Goal: Task Accomplishment & Management: Manage account settings

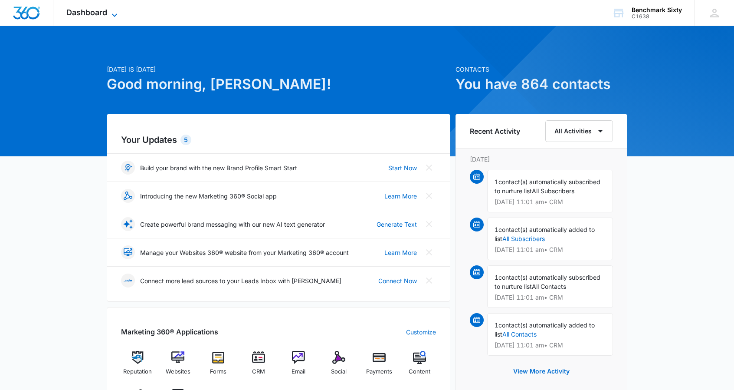
click at [112, 13] on icon at bounding box center [114, 15] width 10 height 10
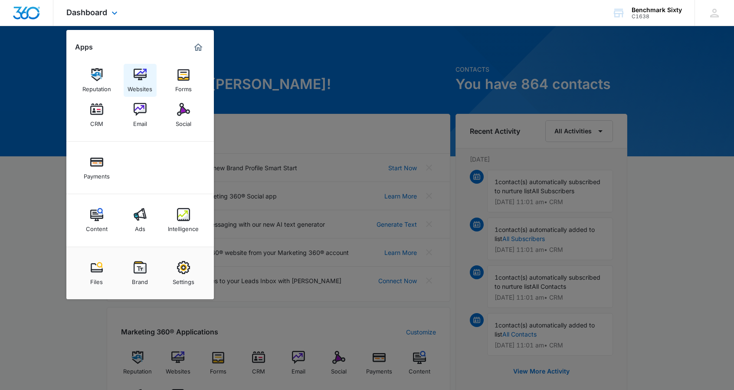
click at [147, 81] on div "Websites" at bounding box center [140, 86] width 25 height 11
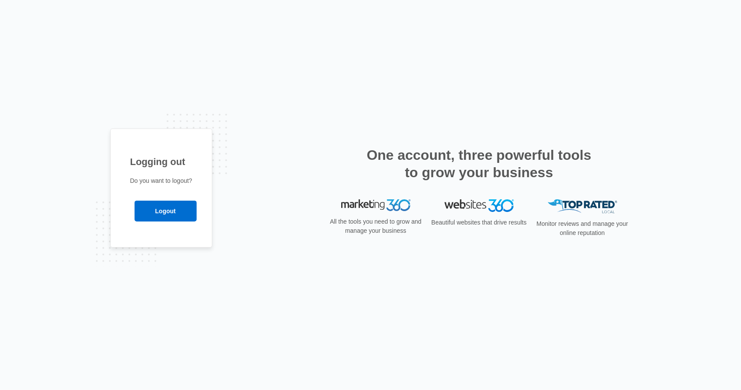
click at [150, 168] on h1 "Logging out" at bounding box center [161, 161] width 62 height 14
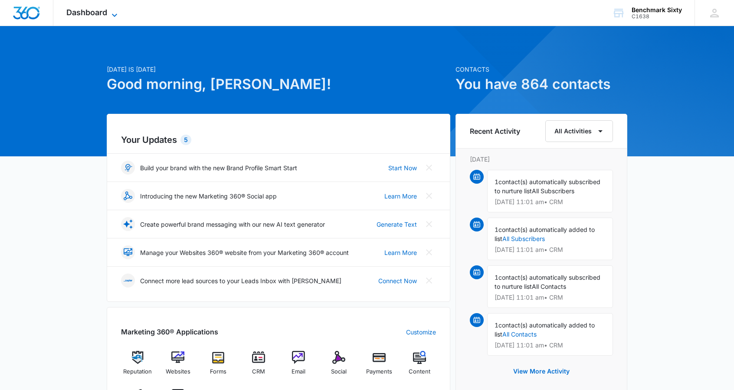
click at [118, 12] on icon at bounding box center [114, 15] width 10 height 10
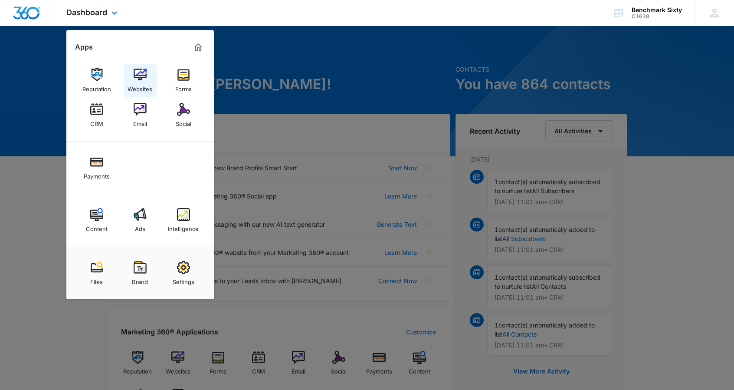
click at [141, 71] on img at bounding box center [140, 74] width 13 height 13
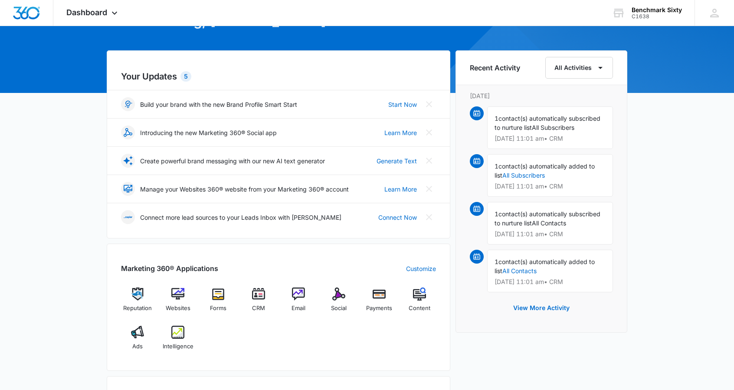
scroll to position [71, 0]
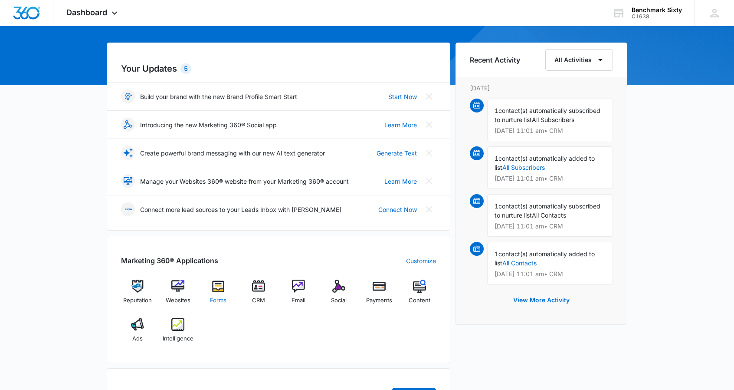
click at [225, 290] on div "Forms" at bounding box center [218, 294] width 33 height 31
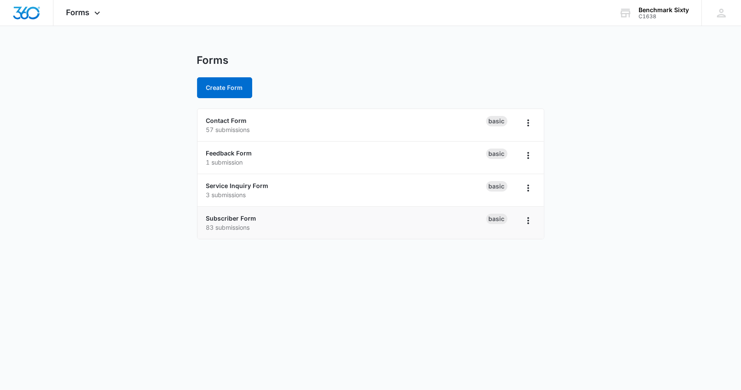
click at [281, 225] on p "83 submissions" at bounding box center [346, 227] width 280 height 9
click at [512, 224] on div "Basic" at bounding box center [510, 222] width 49 height 18
click at [523, 221] on icon "Overflow Menu" at bounding box center [528, 220] width 10 height 10
click at [369, 217] on div "Subscriber Form 83 submissions" at bounding box center [346, 222] width 280 height 18
click at [243, 216] on link "Subscriber Form" at bounding box center [231, 217] width 50 height 7
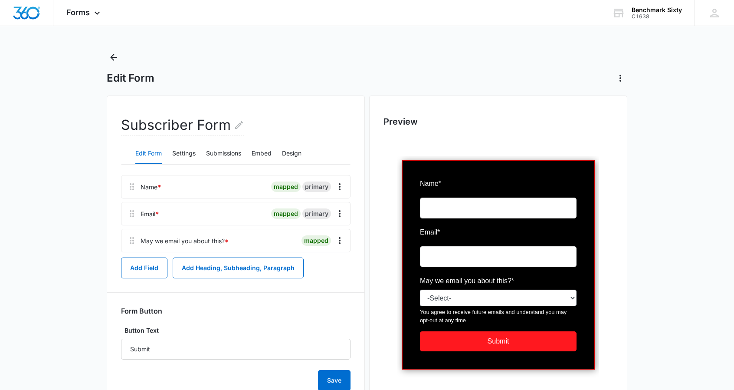
scroll to position [1, 0]
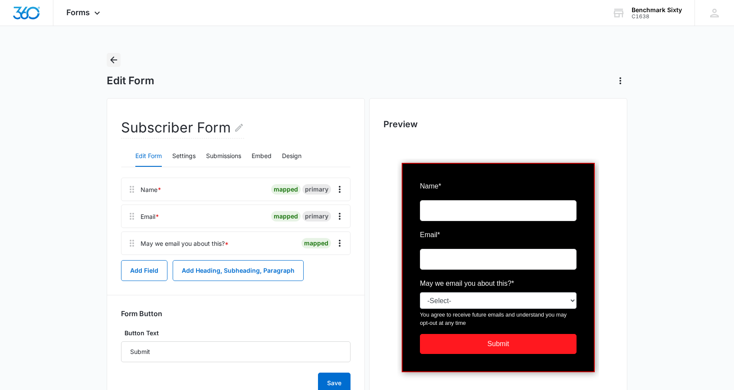
click at [114, 61] on icon "Back" at bounding box center [113, 60] width 10 height 10
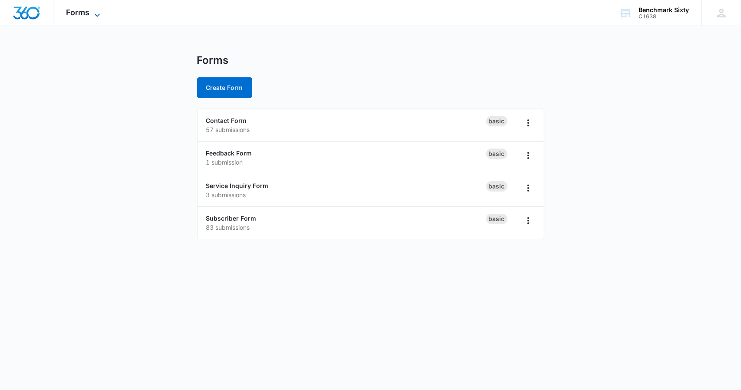
click at [82, 15] on span "Forms" at bounding box center [77, 12] width 23 height 9
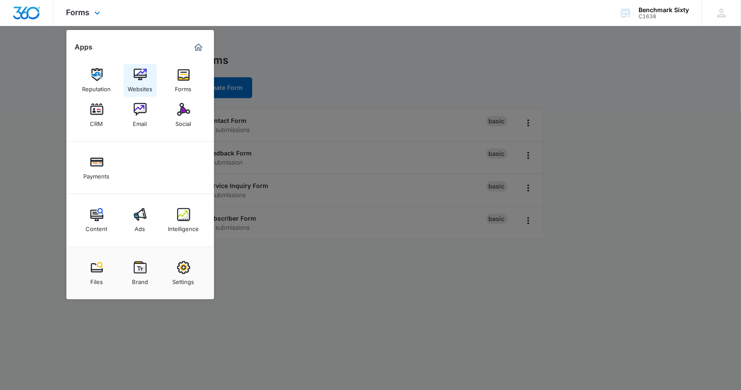
click at [147, 81] on div "Websites" at bounding box center [140, 86] width 25 height 11
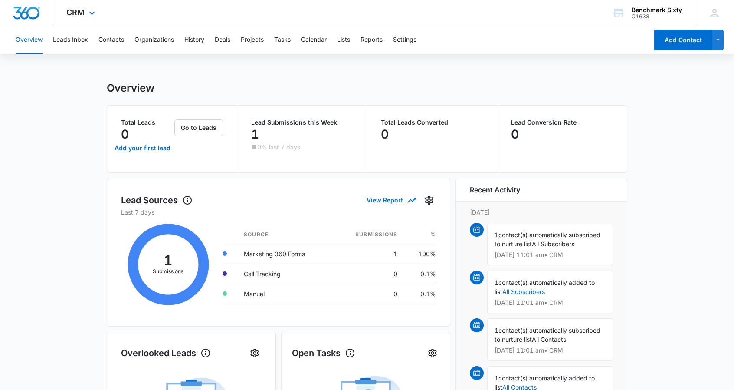
click at [87, 9] on div "CRM Apps Reputation Websites Forms CRM Email Social Payments Content Ads Intell…" at bounding box center [81, 13] width 57 height 26
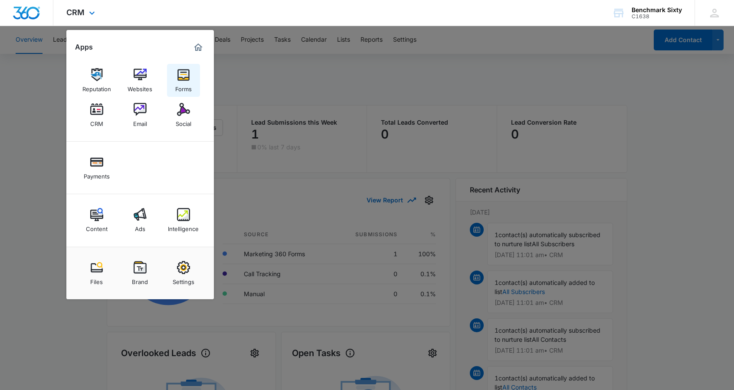
click at [171, 81] on link "Forms" at bounding box center [183, 80] width 33 height 33
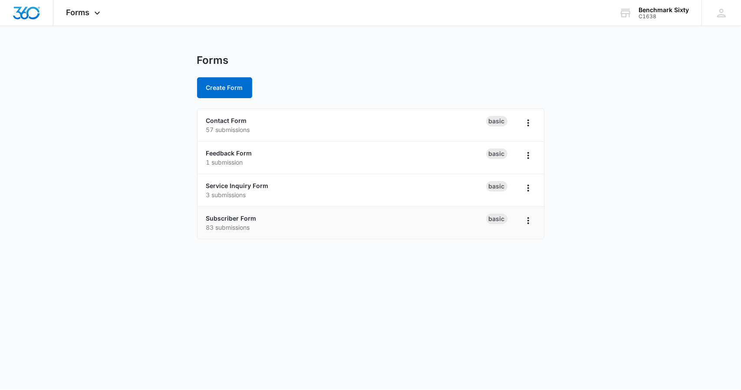
click at [330, 216] on div "Subscriber Form 83 submissions" at bounding box center [346, 222] width 280 height 18
click at [237, 124] on link "Contact Form" at bounding box center [226, 120] width 41 height 7
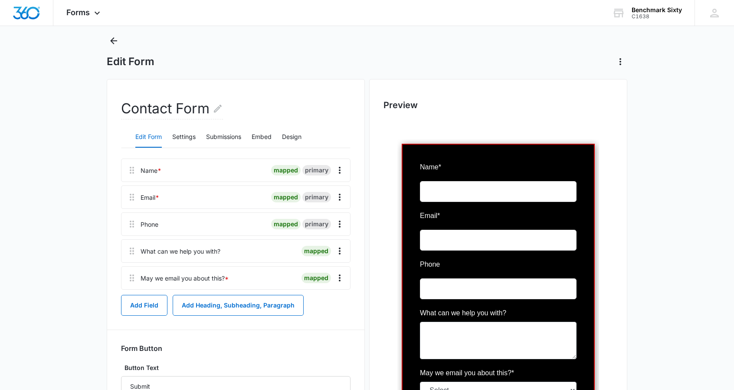
scroll to position [19, 0]
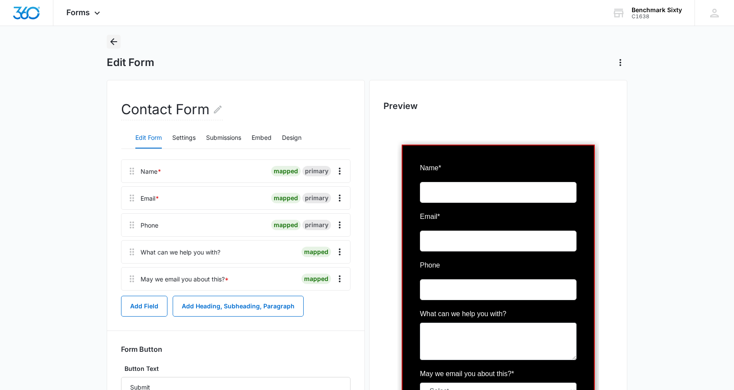
click at [110, 37] on icon "Back" at bounding box center [113, 41] width 10 height 10
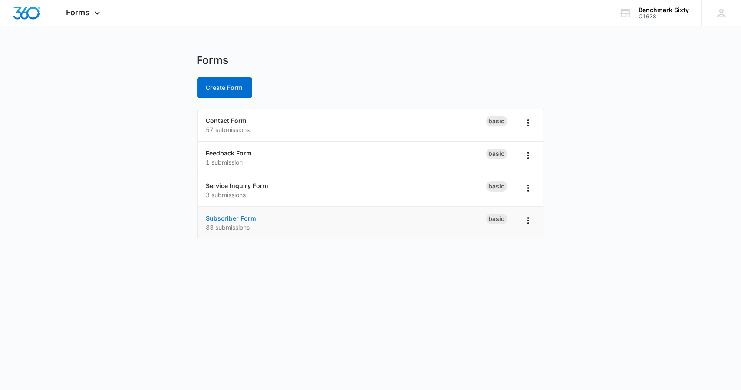
click at [222, 216] on link "Subscriber Form" at bounding box center [231, 217] width 50 height 7
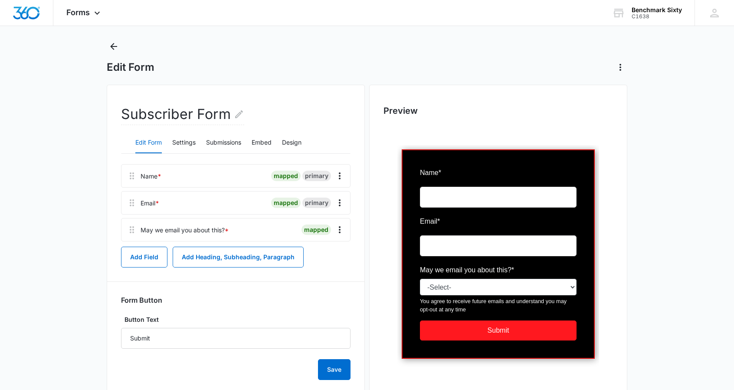
scroll to position [13, 0]
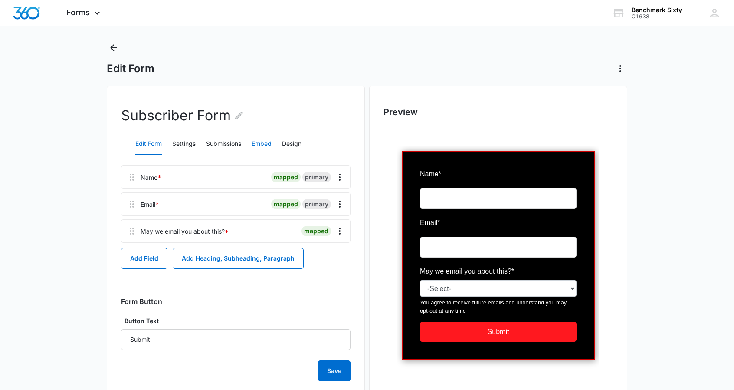
click at [262, 143] on button "Embed" at bounding box center [262, 144] width 20 height 21
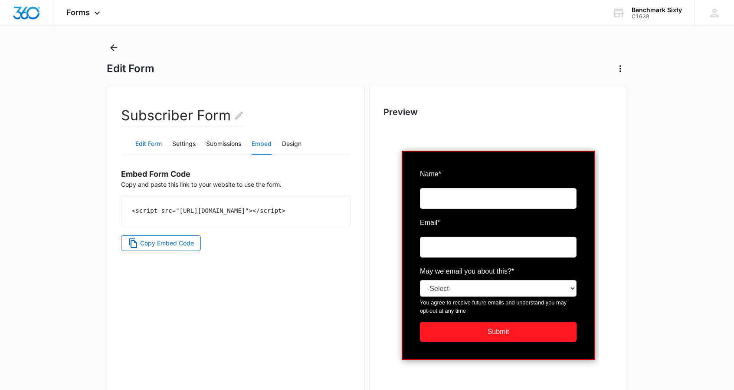
click at [144, 144] on button "Edit Form" at bounding box center [148, 144] width 26 height 21
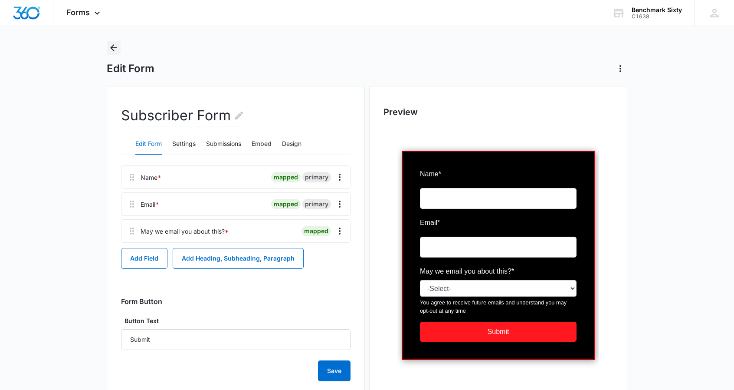
click at [115, 47] on icon "Back" at bounding box center [113, 47] width 7 height 7
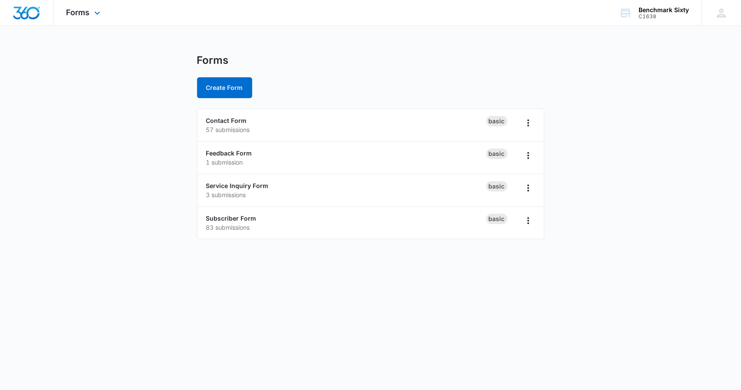
click at [90, 12] on div "Forms Apps Reputation Websites Forms CRM Email Social Payments Content Ads Inte…" at bounding box center [84, 13] width 62 height 26
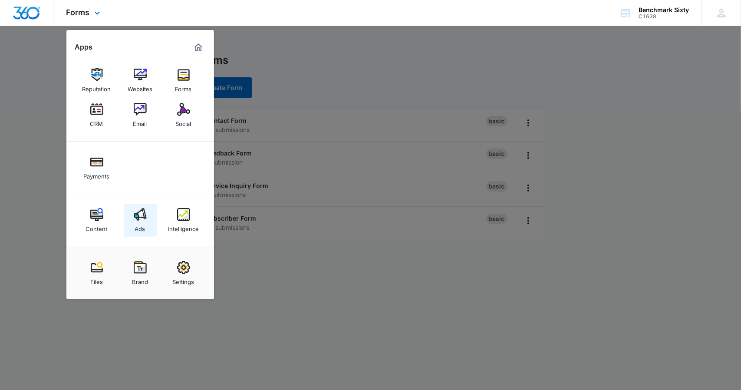
click at [140, 220] on img at bounding box center [140, 214] width 13 height 13
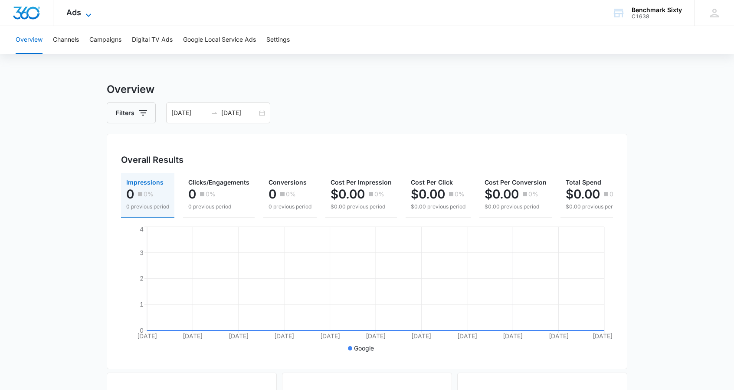
click at [85, 13] on icon at bounding box center [88, 15] width 10 height 10
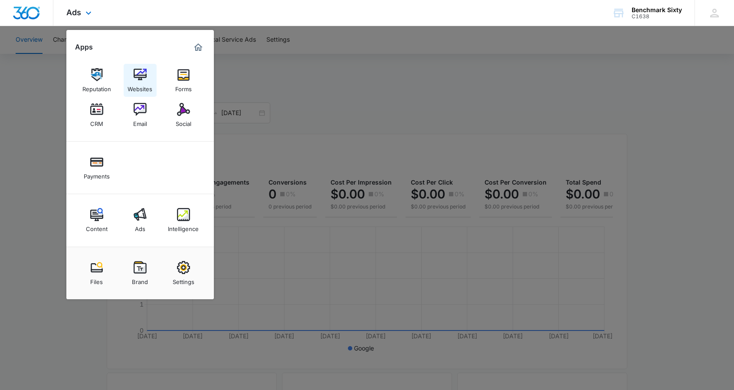
click at [141, 66] on link "Websites" at bounding box center [140, 80] width 33 height 33
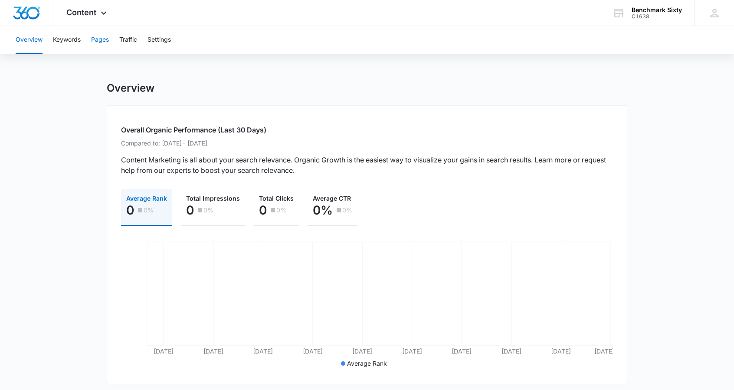
scroll to position [0, 0]
click at [107, 37] on button "Pages" at bounding box center [100, 40] width 18 height 28
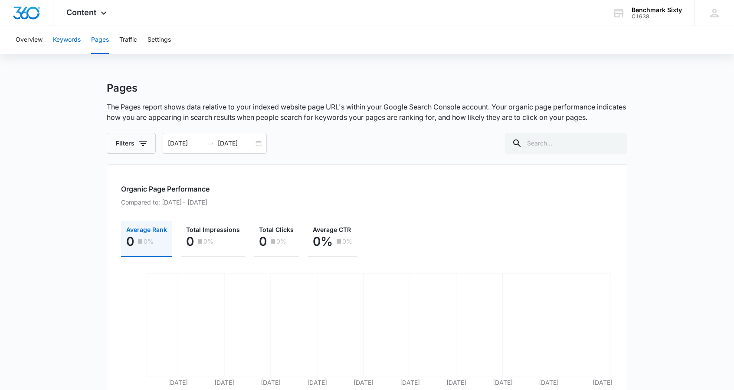
click at [75, 43] on button "Keywords" at bounding box center [67, 40] width 28 height 28
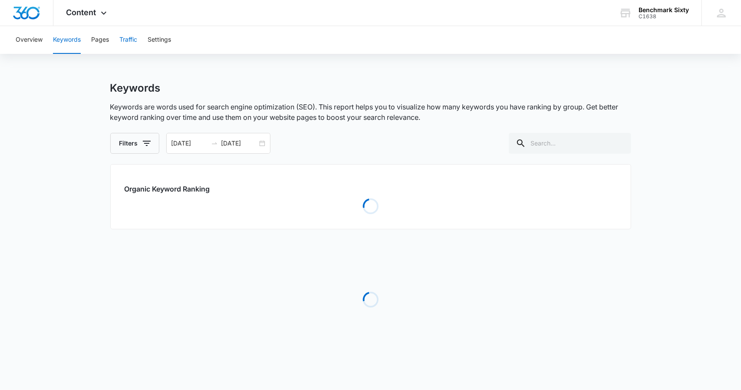
click at [128, 38] on button "Traffic" at bounding box center [128, 40] width 18 height 28
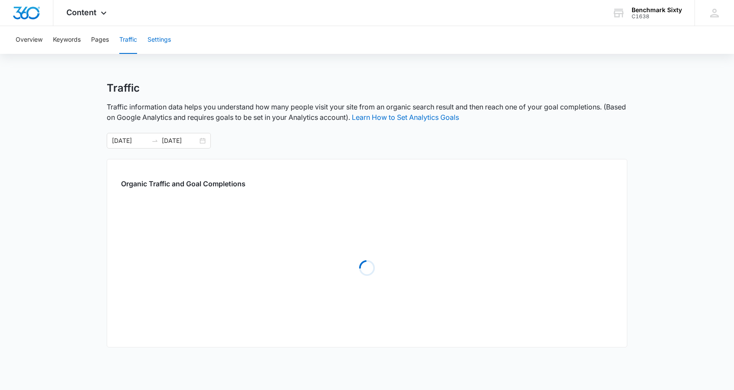
click at [165, 36] on button "Settings" at bounding box center [158, 40] width 23 height 28
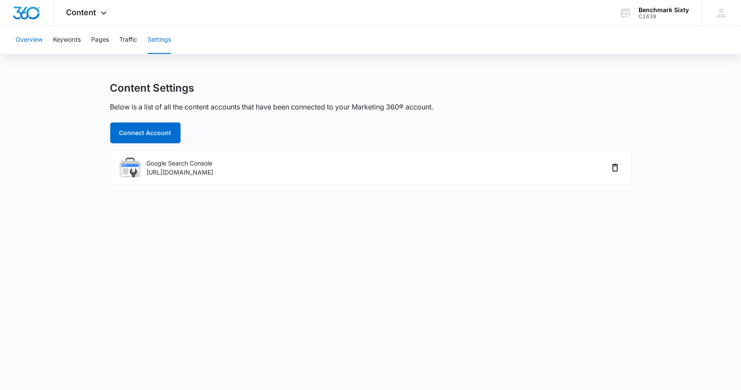
click at [28, 40] on button "Overview" at bounding box center [29, 40] width 27 height 28
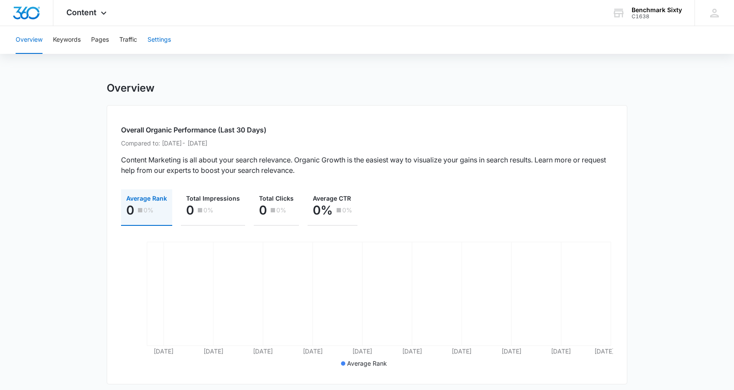
click at [166, 39] on button "Settings" at bounding box center [158, 40] width 23 height 28
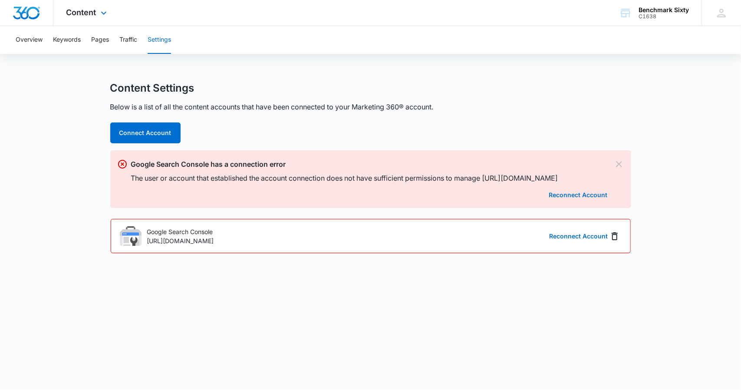
click at [97, 8] on div "Content Apps Reputation Websites Forms CRM Email Social Payments Content Ads In…" at bounding box center [87, 13] width 69 height 26
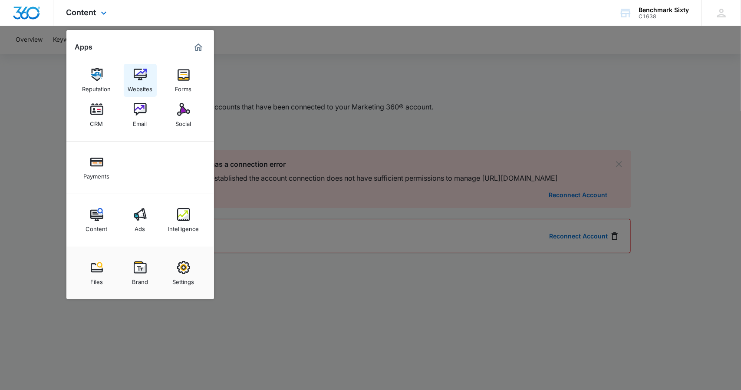
click at [145, 83] on div "Websites" at bounding box center [140, 86] width 25 height 11
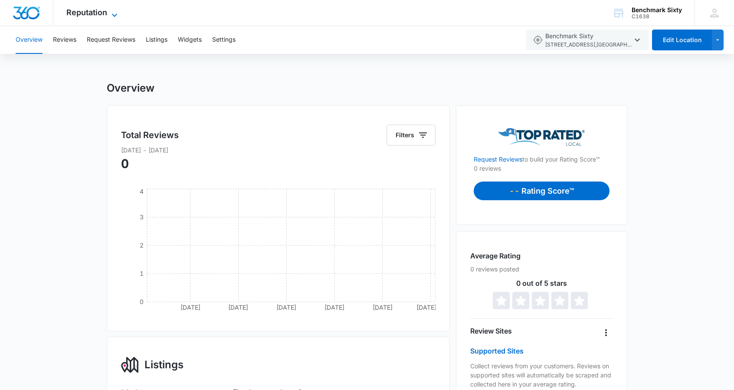
click at [112, 10] on icon at bounding box center [114, 15] width 10 height 10
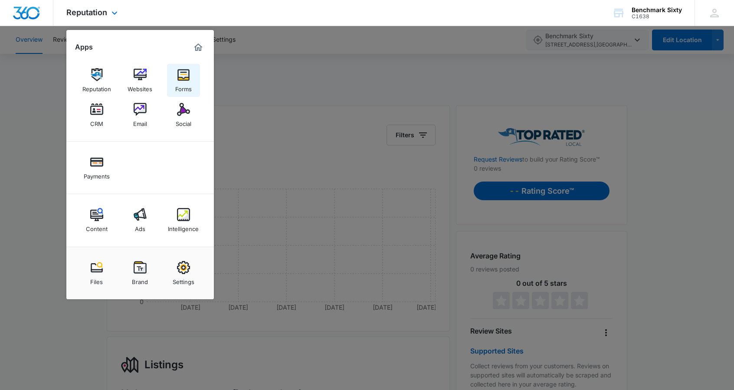
click at [182, 82] on div "Forms" at bounding box center [183, 86] width 16 height 11
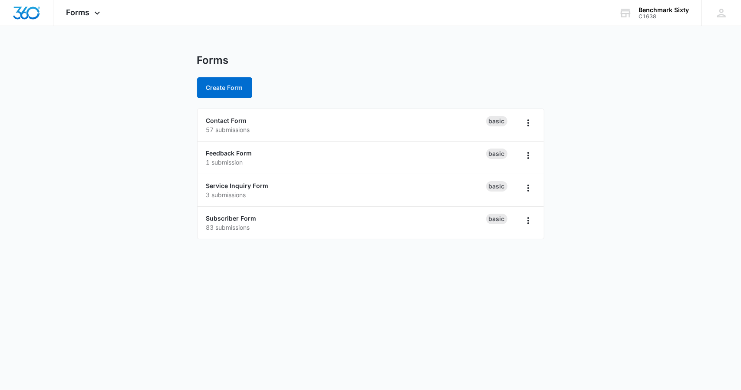
click at [19, 137] on main "Forms Create Form Contact Form 57 submissions Basic Feedback Form 1 submission …" at bounding box center [370, 152] width 741 height 196
click at [87, 14] on span "Forms" at bounding box center [77, 12] width 23 height 9
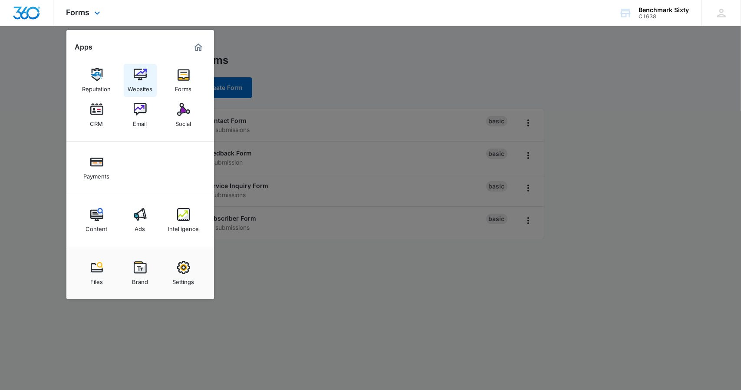
click at [140, 75] on img at bounding box center [140, 74] width 13 height 13
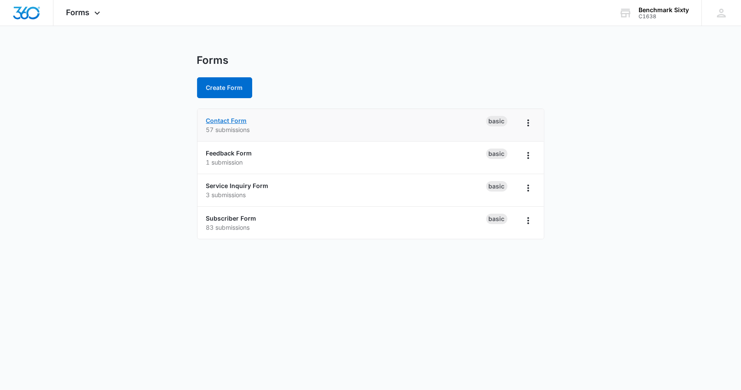
click at [234, 120] on link "Contact Form" at bounding box center [226, 120] width 41 height 7
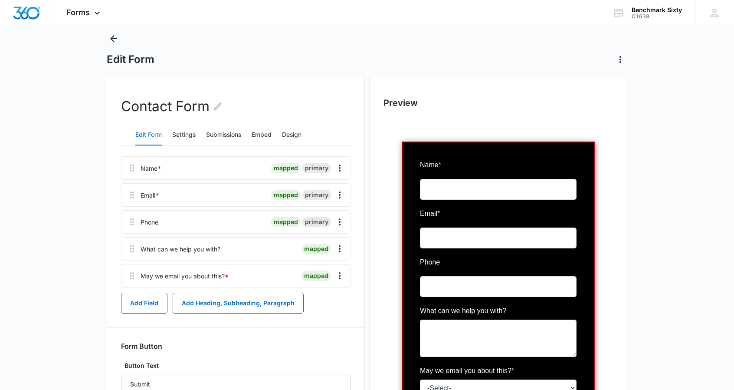
scroll to position [22, 0]
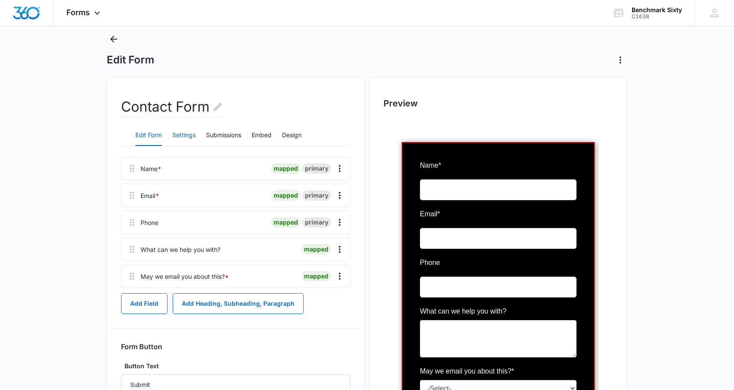
click at [191, 133] on button "Settings" at bounding box center [183, 135] width 23 height 21
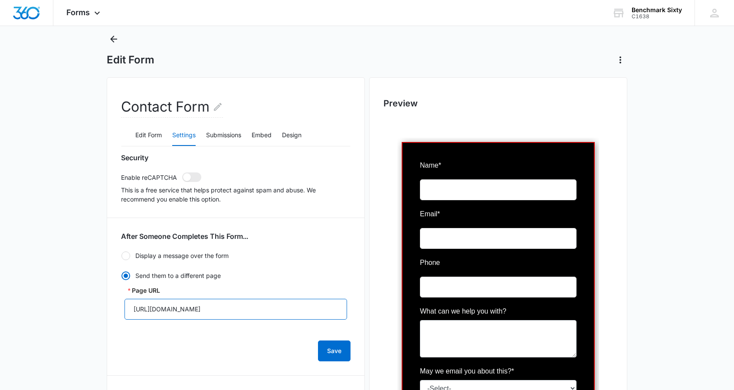
click at [274, 311] on input "[URL][DOMAIN_NAME]" at bounding box center [236, 308] width 223 height 21
click at [274, 311] on input "https://www.benchmarksixty.com/thank-you" at bounding box center [236, 308] width 223 height 21
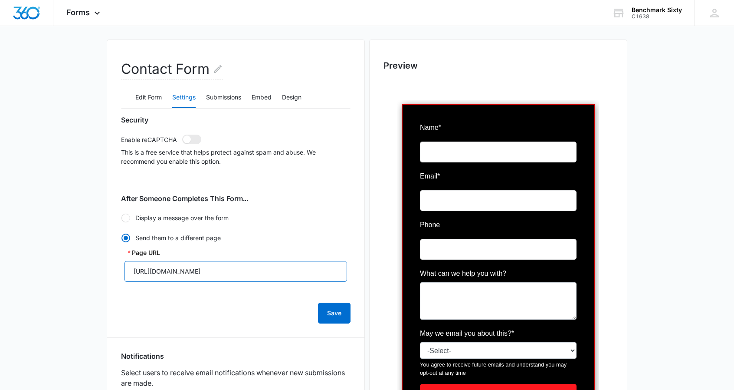
scroll to position [59, 0]
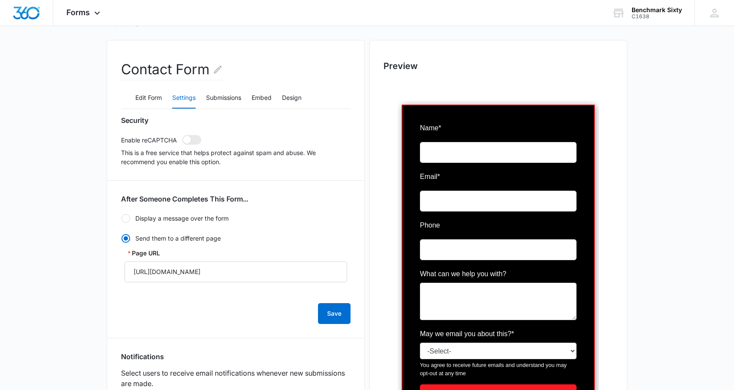
click at [30, 86] on main "Edit Form Contact Form Edit Form Settings Submissions Embed Design Security Ena…" at bounding box center [367, 350] width 734 height 710
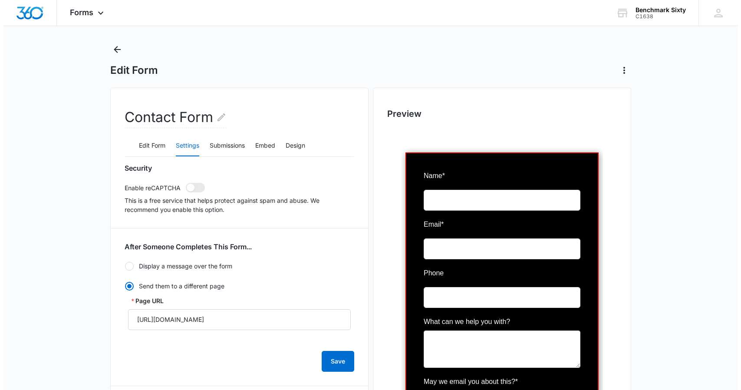
scroll to position [0, 0]
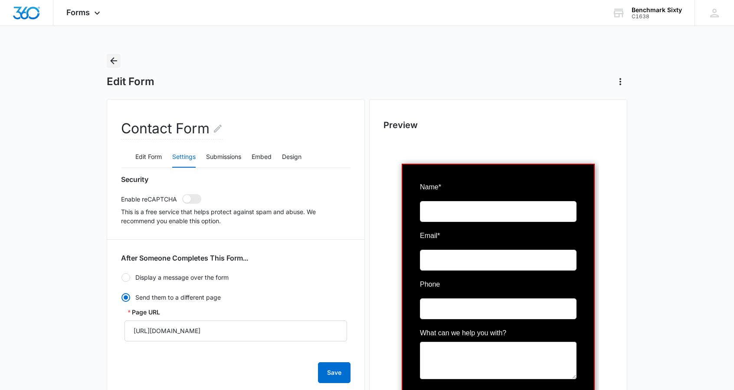
click at [114, 64] on icon "Back" at bounding box center [113, 61] width 10 height 10
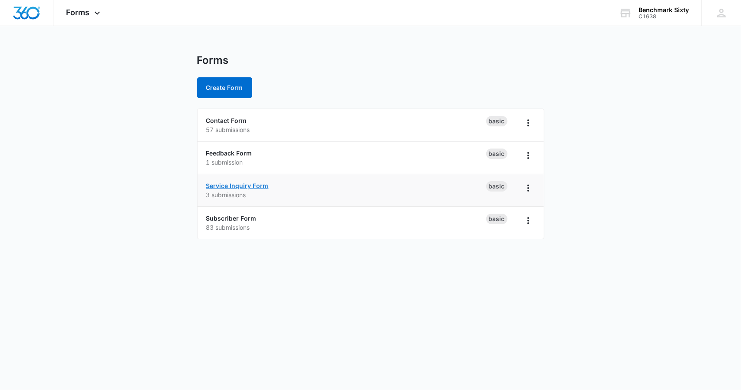
click at [244, 184] on link "Service Inquiry Form" at bounding box center [237, 185] width 62 height 7
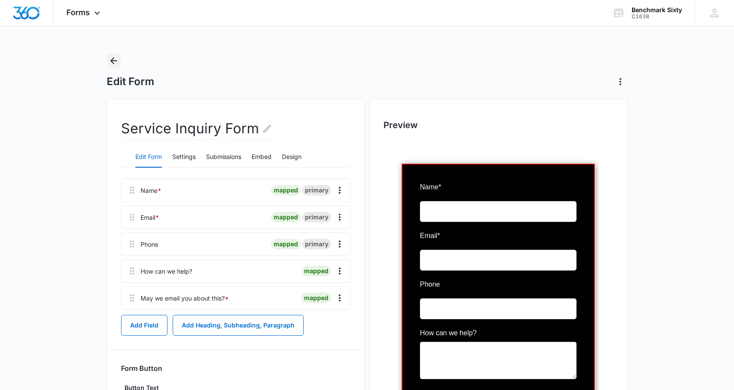
click at [114, 57] on icon "Back" at bounding box center [113, 61] width 10 height 10
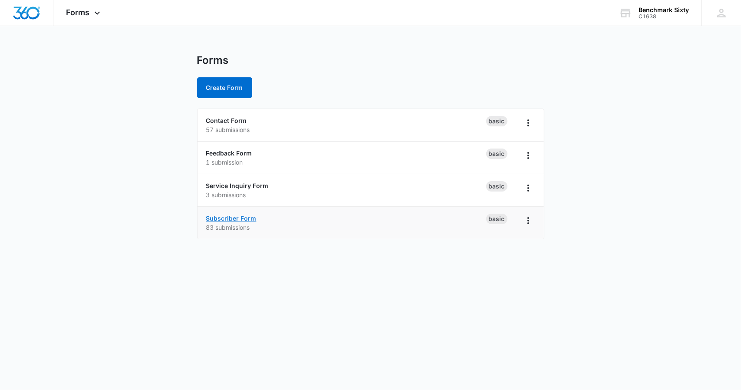
click at [222, 218] on link "Subscriber Form" at bounding box center [231, 217] width 50 height 7
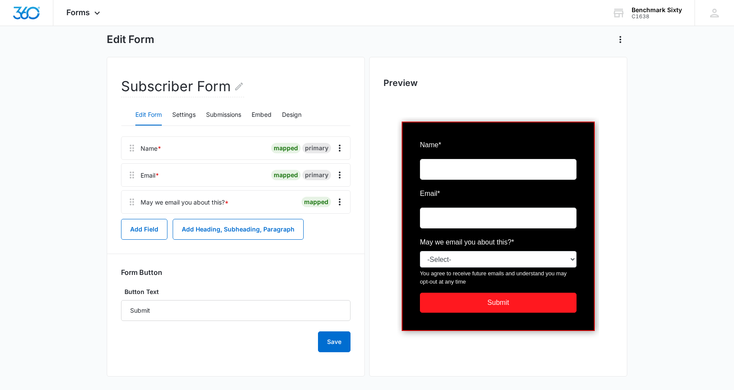
scroll to position [46, 0]
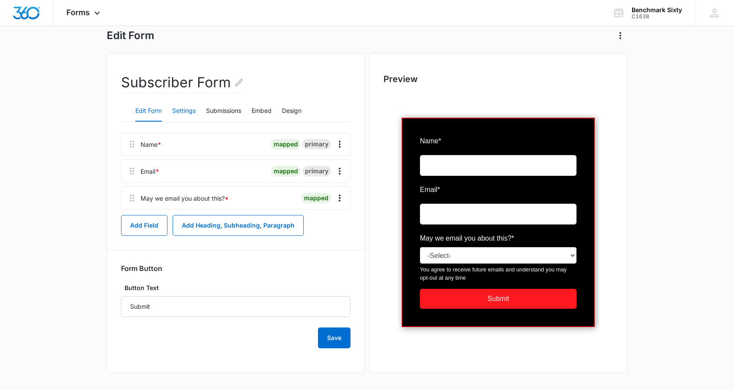
click at [189, 110] on button "Settings" at bounding box center [183, 111] width 23 height 21
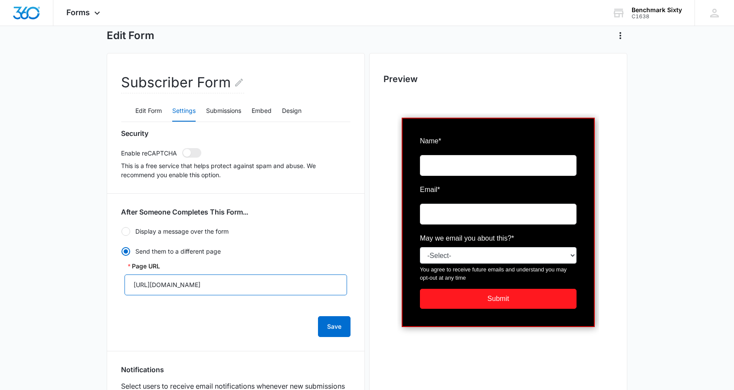
click at [313, 290] on input "https://www.benchmarksixty.com/thank-you-for-subscribing" at bounding box center [236, 284] width 223 height 21
click at [85, 16] on span "Forms" at bounding box center [77, 12] width 23 height 9
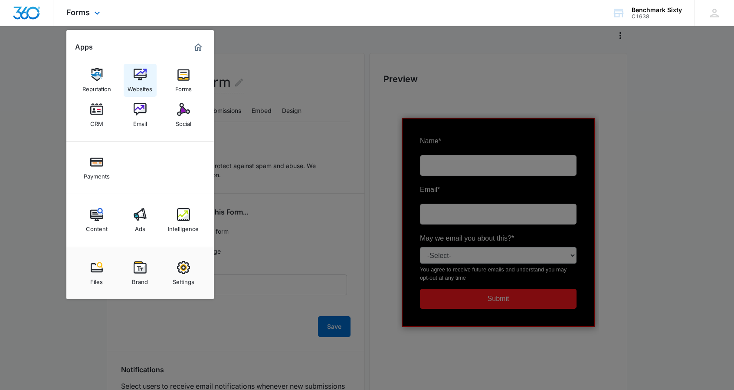
click at [134, 85] on div "Websites" at bounding box center [140, 86] width 25 height 11
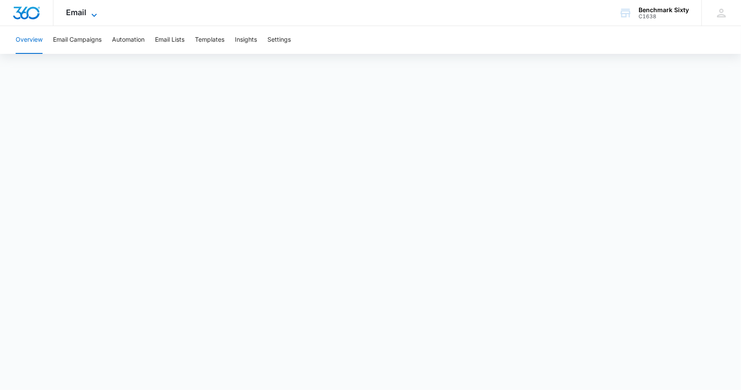
click at [90, 15] on icon at bounding box center [94, 15] width 10 height 10
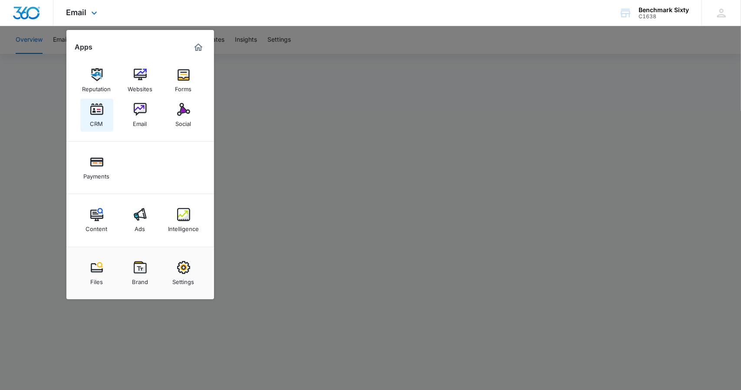
click at [99, 110] on img at bounding box center [96, 109] width 13 height 13
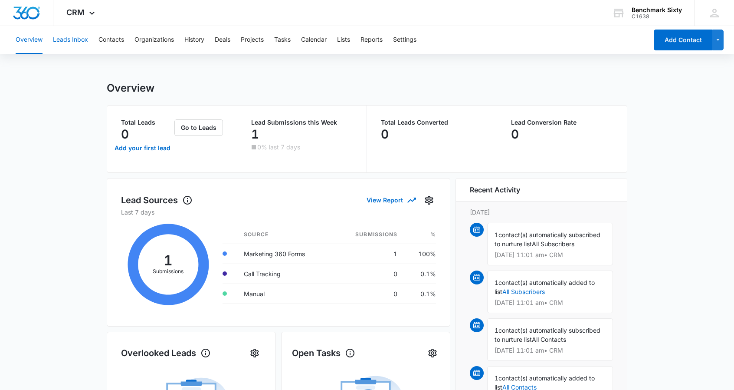
click at [82, 35] on button "Leads Inbox" at bounding box center [70, 40] width 35 height 28
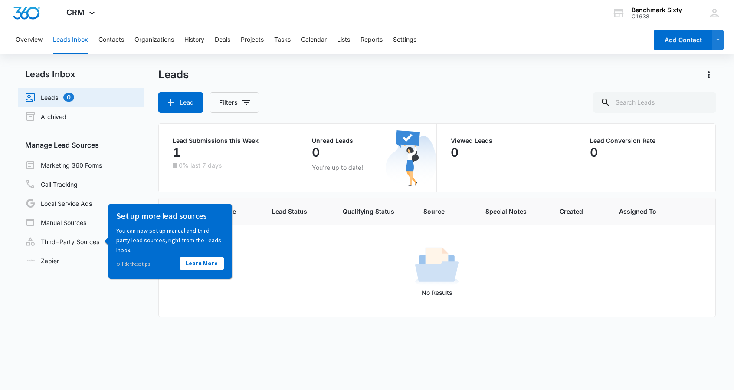
click at [193, 315] on td "No Results" at bounding box center [437, 271] width 556 height 92
click at [81, 160] on link "Marketing 360 Forms" at bounding box center [63, 165] width 77 height 10
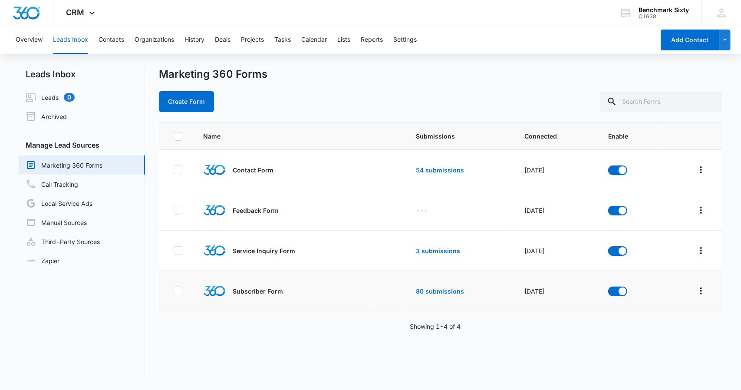
click at [253, 290] on p "Subscriber Form" at bounding box center [258, 290] width 50 height 9
click at [695, 290] on icon "Overflow Menu" at bounding box center [700, 290] width 10 height 10
click at [290, 315] on div "Name Submissions Connected Enable Contact Form 54 submissions Oct 12, 2022 Feed…" at bounding box center [441, 249] width 564 height 255
click at [255, 294] on p "Subscriber Form" at bounding box center [258, 290] width 50 height 9
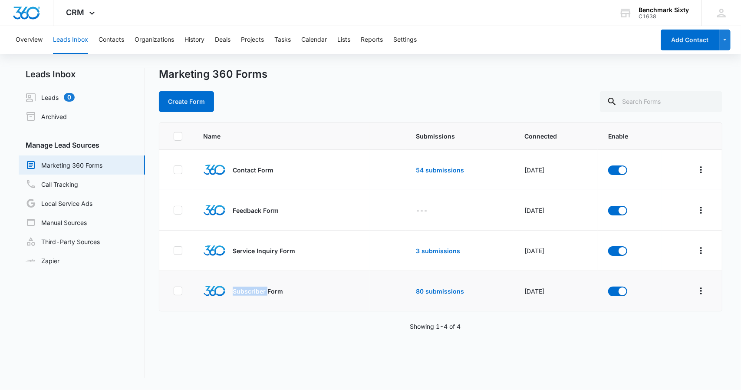
click at [255, 294] on p "Subscriber Form" at bounding box center [258, 290] width 50 height 9
click at [163, 99] on button "Create Form" at bounding box center [186, 101] width 55 height 21
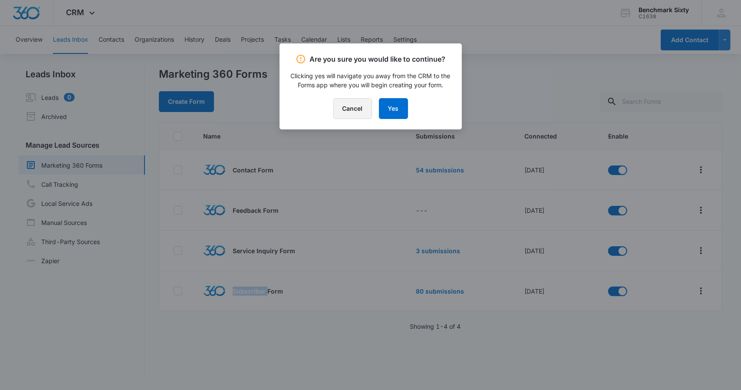
click at [349, 111] on button "Cancel" at bounding box center [352, 108] width 39 height 21
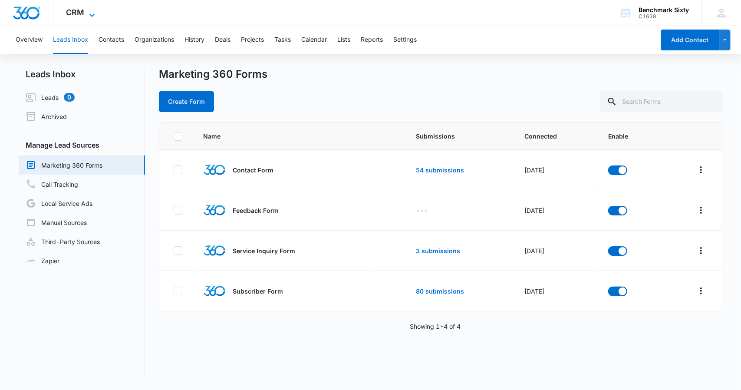
click at [93, 13] on icon at bounding box center [92, 15] width 10 height 10
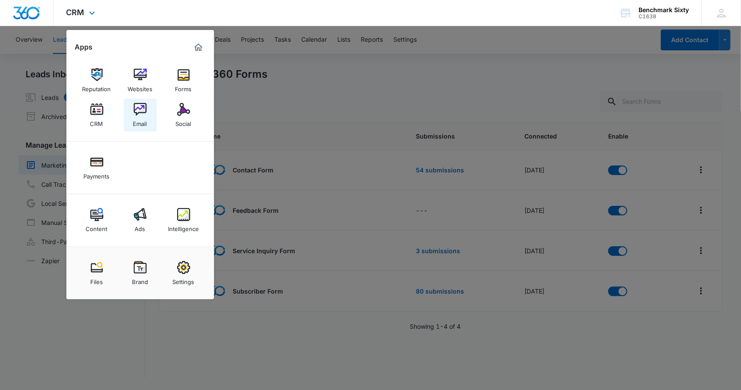
click at [146, 110] on img at bounding box center [140, 109] width 13 height 13
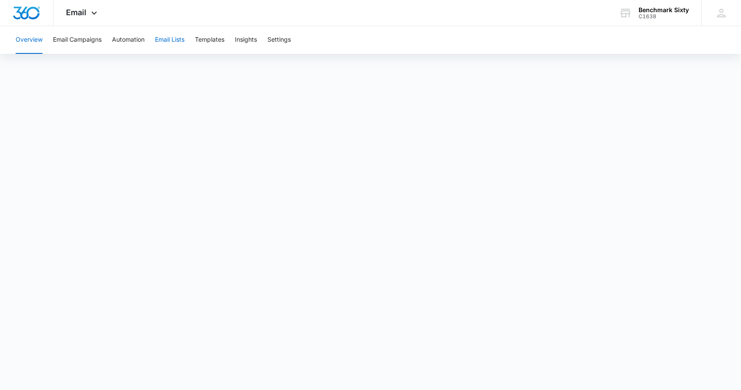
click at [170, 42] on button "Email Lists" at bounding box center [169, 40] width 29 height 28
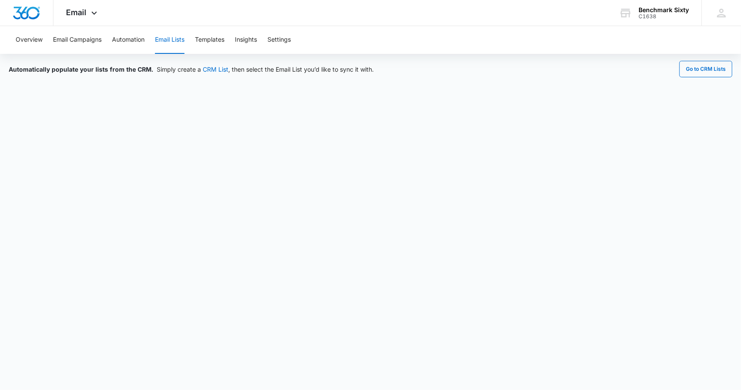
click at [177, 35] on button "Email Lists" at bounding box center [169, 40] width 29 height 28
click at [210, 40] on button "Templates" at bounding box center [209, 40] width 29 height 28
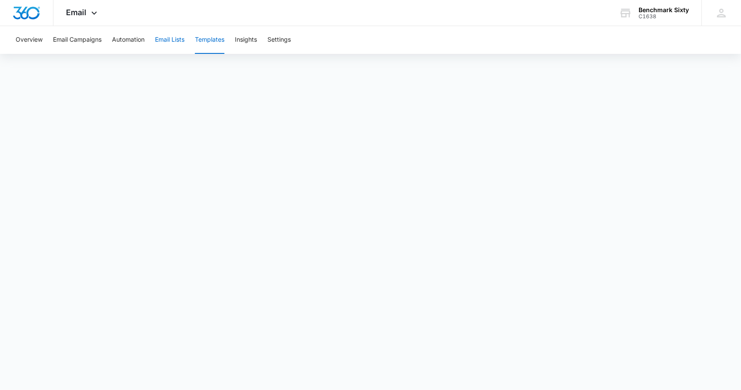
click at [175, 40] on button "Email Lists" at bounding box center [169, 40] width 29 height 28
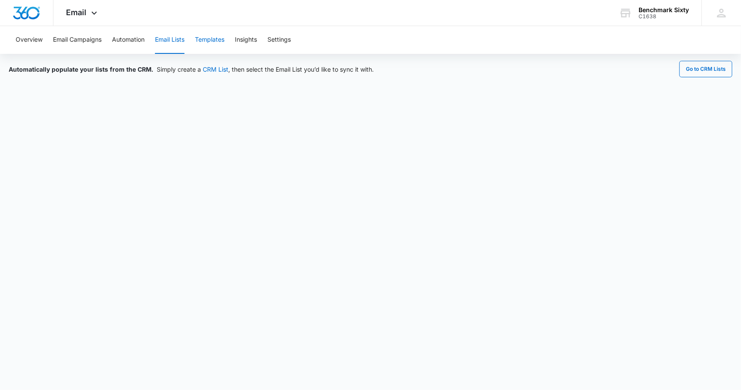
click at [217, 46] on button "Templates" at bounding box center [209, 40] width 29 height 28
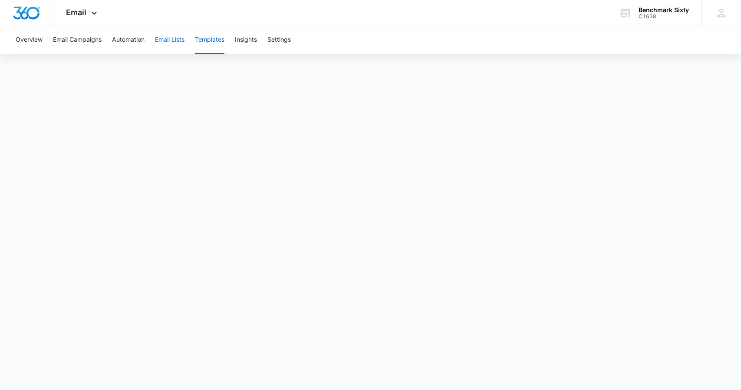
click at [174, 48] on button "Email Lists" at bounding box center [169, 40] width 29 height 28
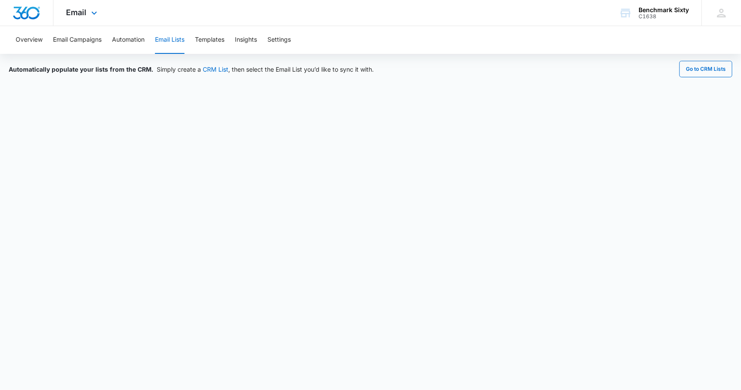
click at [92, 18] on div "Email Apps Reputation Websites Forms CRM Email Social Payments Content Ads Inte…" at bounding box center [82, 13] width 59 height 26
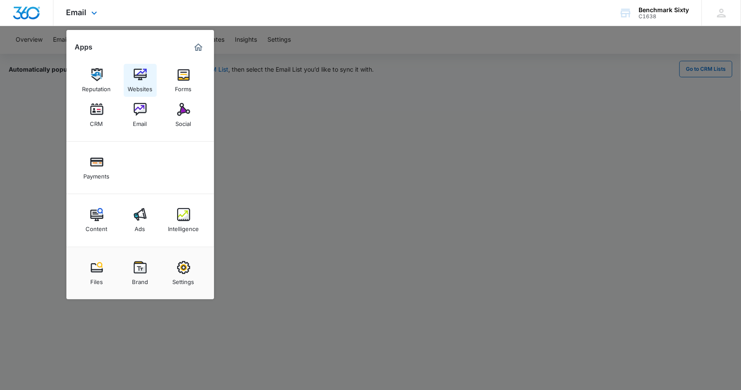
click at [139, 81] on img at bounding box center [140, 74] width 13 height 13
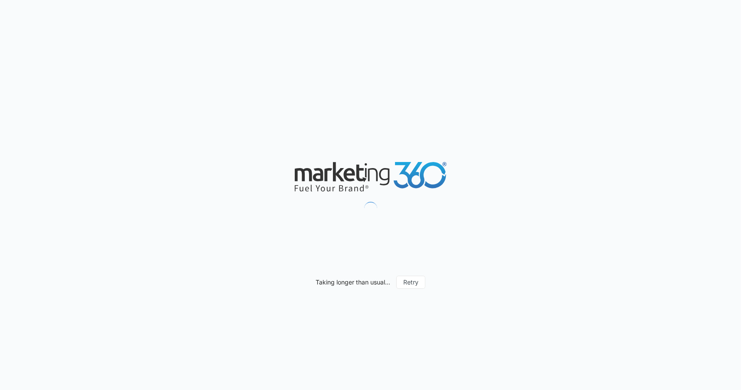
click at [182, 82] on div "Taking longer than usual... Retry" at bounding box center [370, 195] width 741 height 390
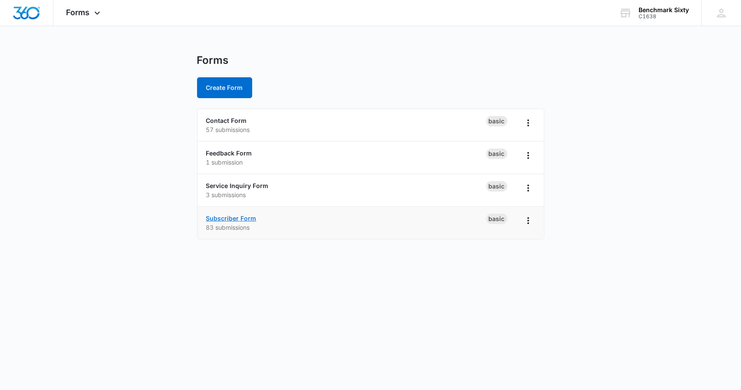
click at [220, 216] on link "Subscriber Form" at bounding box center [231, 217] width 50 height 7
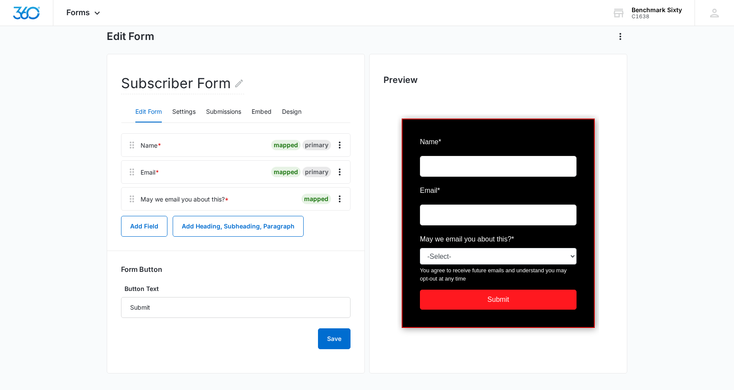
scroll to position [46, 0]
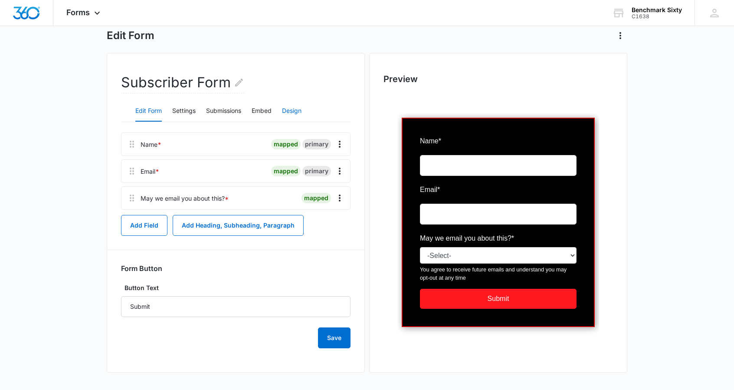
click at [289, 110] on button "Design" at bounding box center [292, 111] width 20 height 21
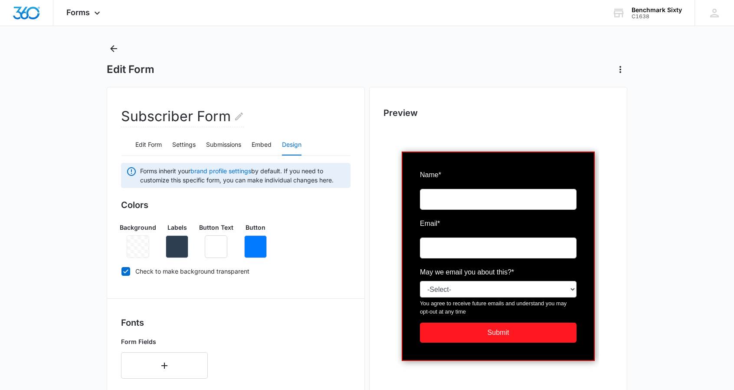
scroll to position [0, 0]
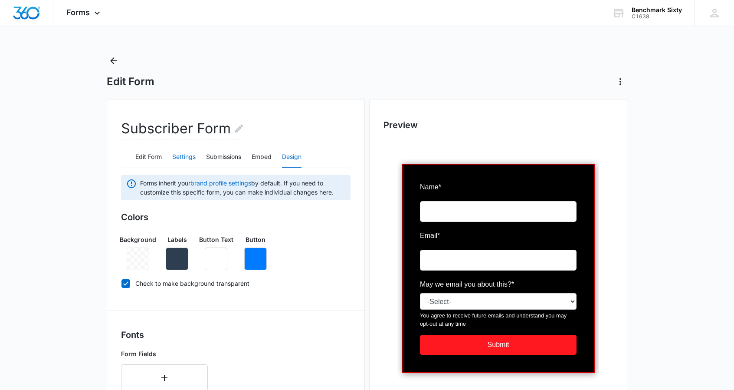
click at [174, 153] on button "Settings" at bounding box center [183, 157] width 23 height 21
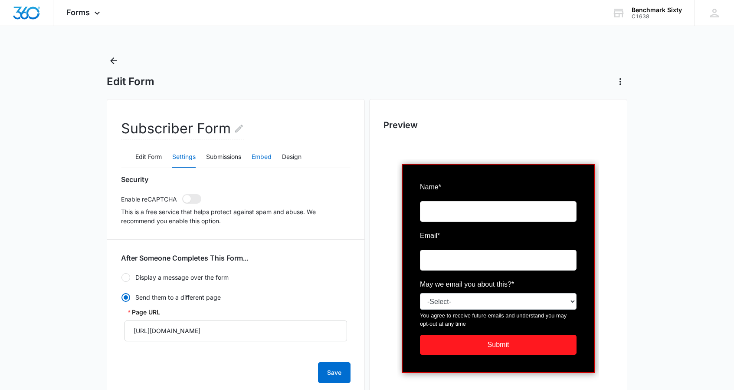
click at [272, 157] on button "Embed" at bounding box center [262, 157] width 20 height 21
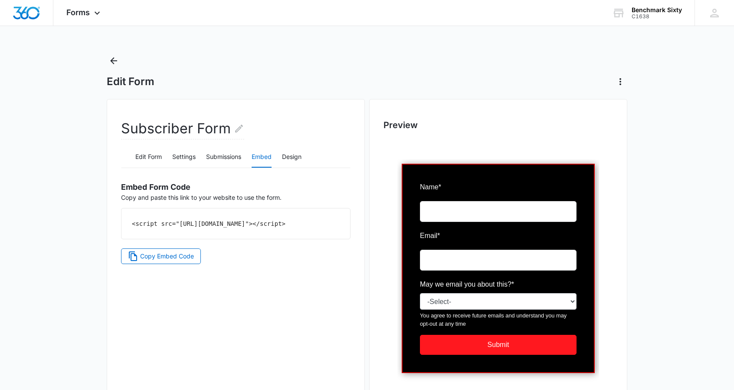
click at [289, 234] on div "<script src="https://forms.marketing360.com/load.js?id=62f183f4185cc52183613468…" at bounding box center [235, 223] width 229 height 30
click at [294, 157] on button "Design" at bounding box center [292, 157] width 20 height 21
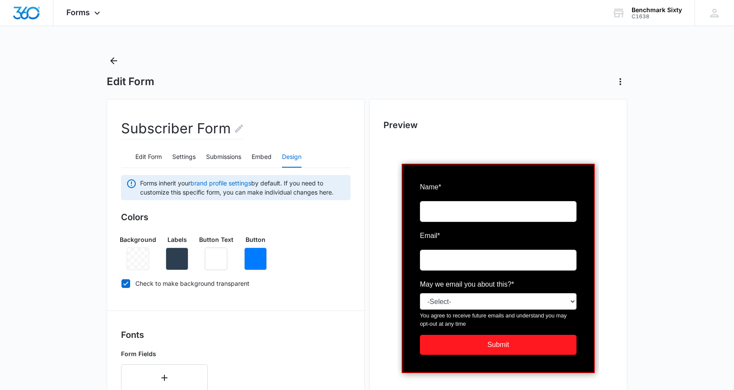
click at [318, 126] on div "Subscriber Form" at bounding box center [235, 132] width 229 height 28
click at [620, 86] on icon "Actions" at bounding box center [620, 81] width 10 height 10
click at [497, 73] on div "Edit Form" at bounding box center [367, 71] width 521 height 35
click at [153, 164] on button "Edit Form" at bounding box center [148, 157] width 26 height 21
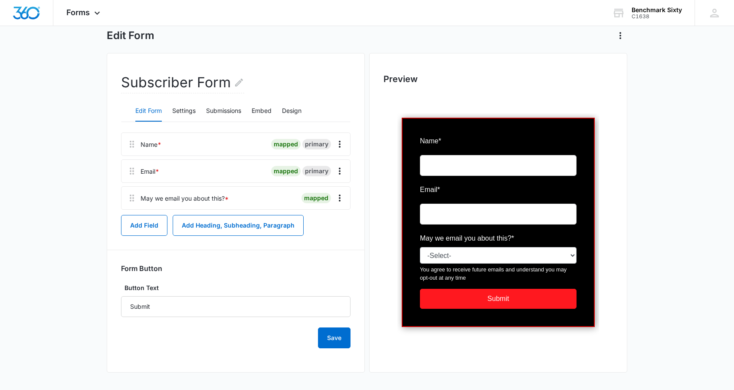
scroll to position [46, 0]
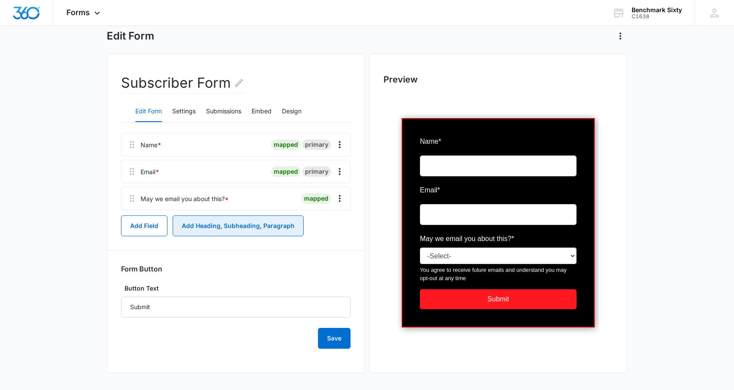
click at [206, 226] on button "Add Heading, Subheading, Paragraph" at bounding box center [238, 225] width 131 height 21
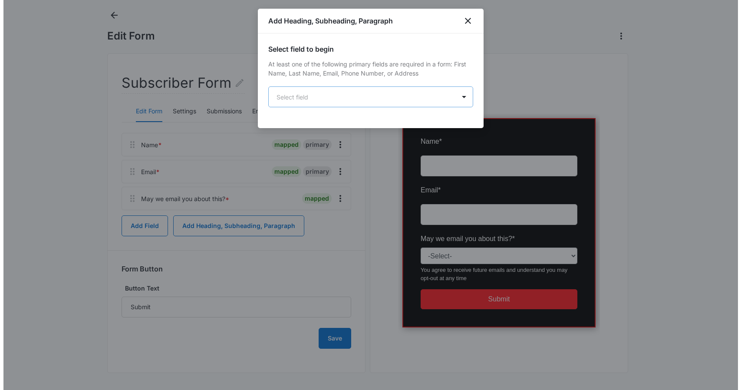
scroll to position [0, 0]
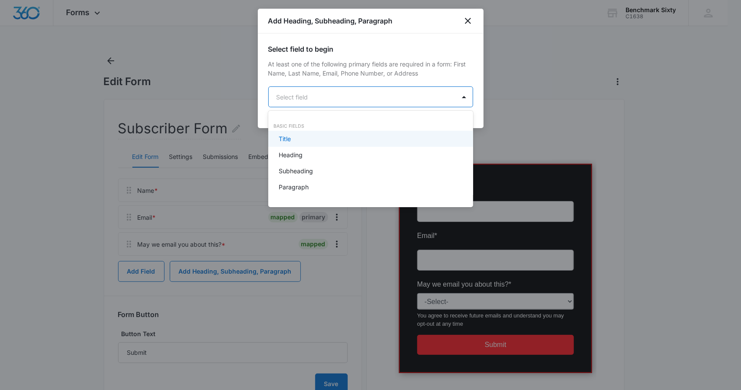
click at [340, 100] on body "Forms Apps Reputation Websites Forms CRM Email Social Payments Content Ads Inte…" at bounding box center [370, 195] width 741 height 390
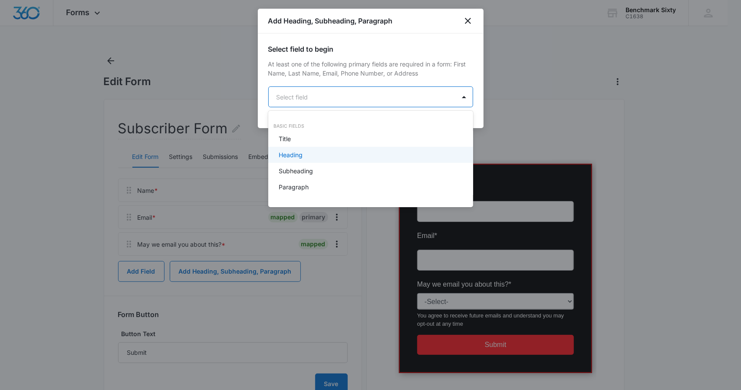
click at [312, 154] on div "Heading" at bounding box center [370, 154] width 182 height 9
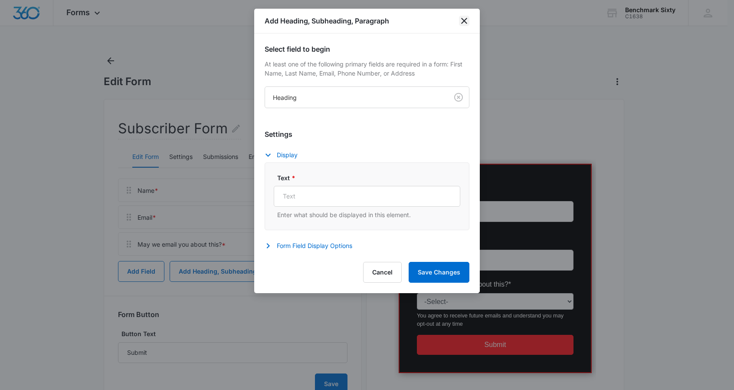
click at [463, 23] on icon "close" at bounding box center [464, 21] width 10 height 10
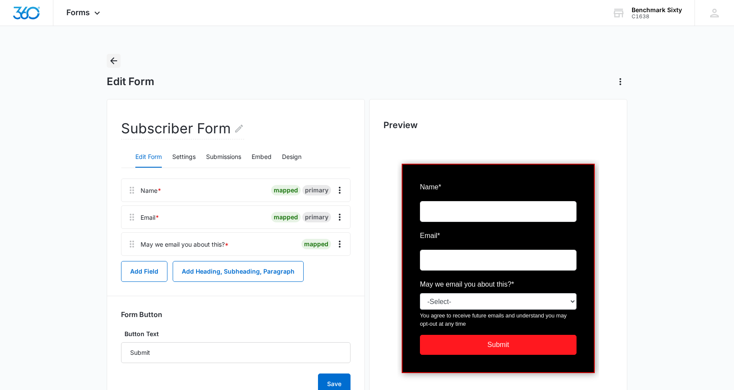
click at [107, 60] on button "Back" at bounding box center [114, 61] width 14 height 14
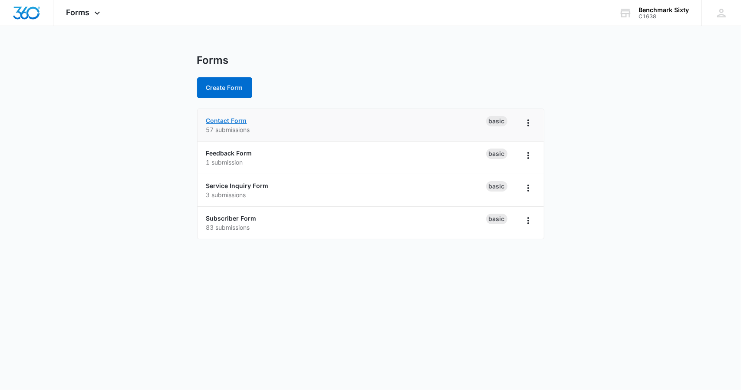
click at [237, 120] on link "Contact Form" at bounding box center [226, 120] width 41 height 7
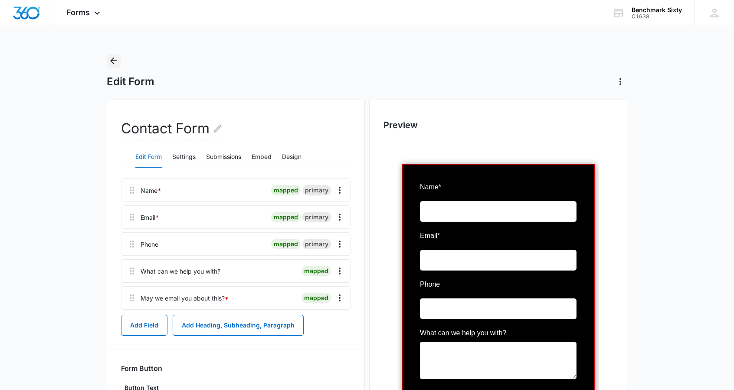
click at [113, 62] on icon "Back" at bounding box center [113, 61] width 10 height 10
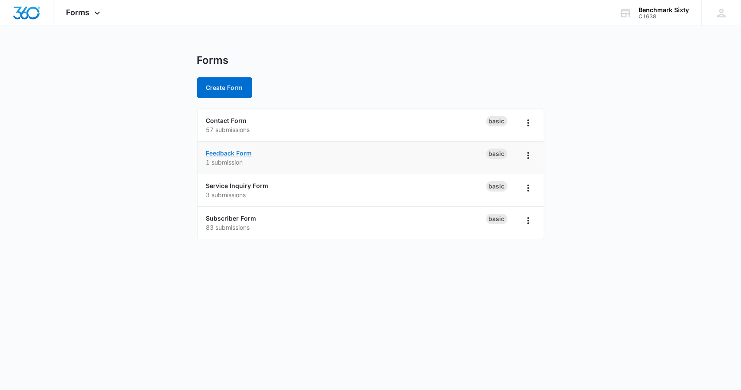
click at [240, 153] on link "Feedback Form" at bounding box center [229, 152] width 46 height 7
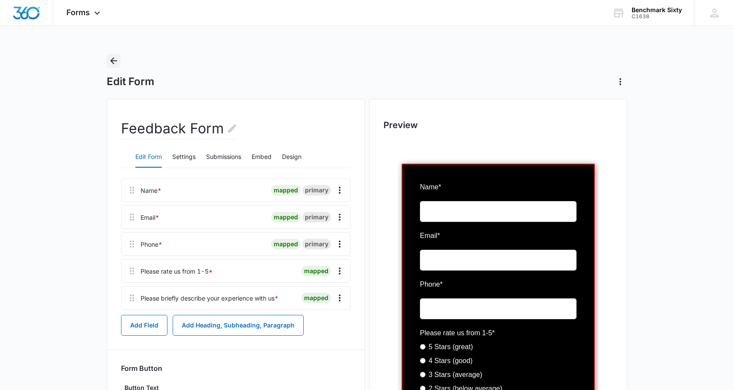
click at [115, 59] on icon "Back" at bounding box center [113, 61] width 10 height 10
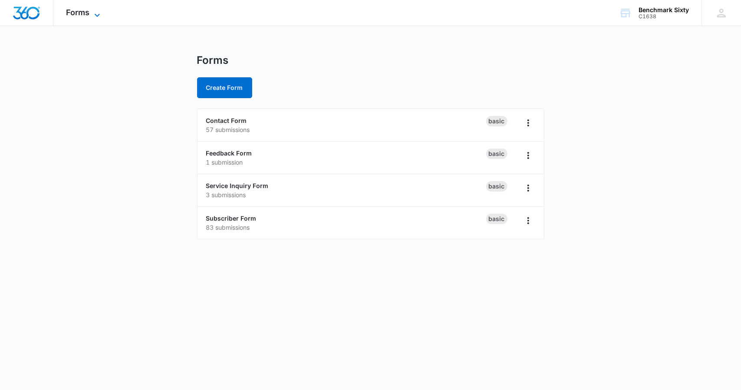
click at [95, 16] on icon at bounding box center [97, 15] width 10 height 10
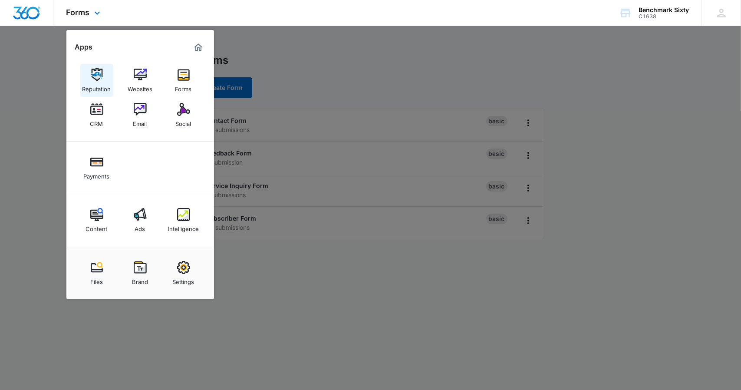
click at [105, 92] on div "Reputation" at bounding box center [96, 86] width 29 height 11
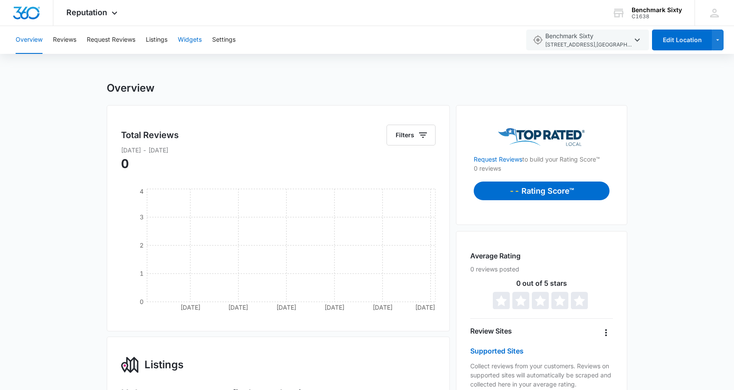
click at [193, 39] on button "Widgets" at bounding box center [190, 40] width 24 height 28
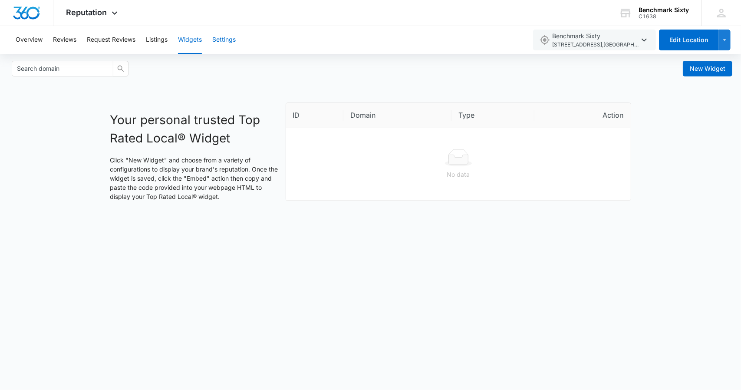
click at [224, 40] on button "Settings" at bounding box center [223, 40] width 23 height 28
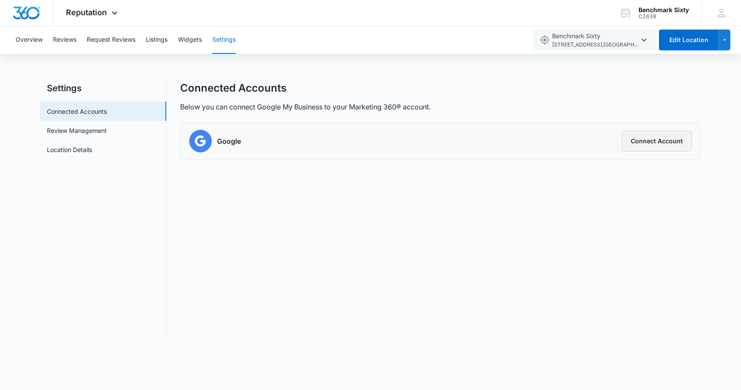
click at [673, 144] on button "Connect Account" at bounding box center [656, 141] width 70 height 21
